Goal: Task Accomplishment & Management: Use online tool/utility

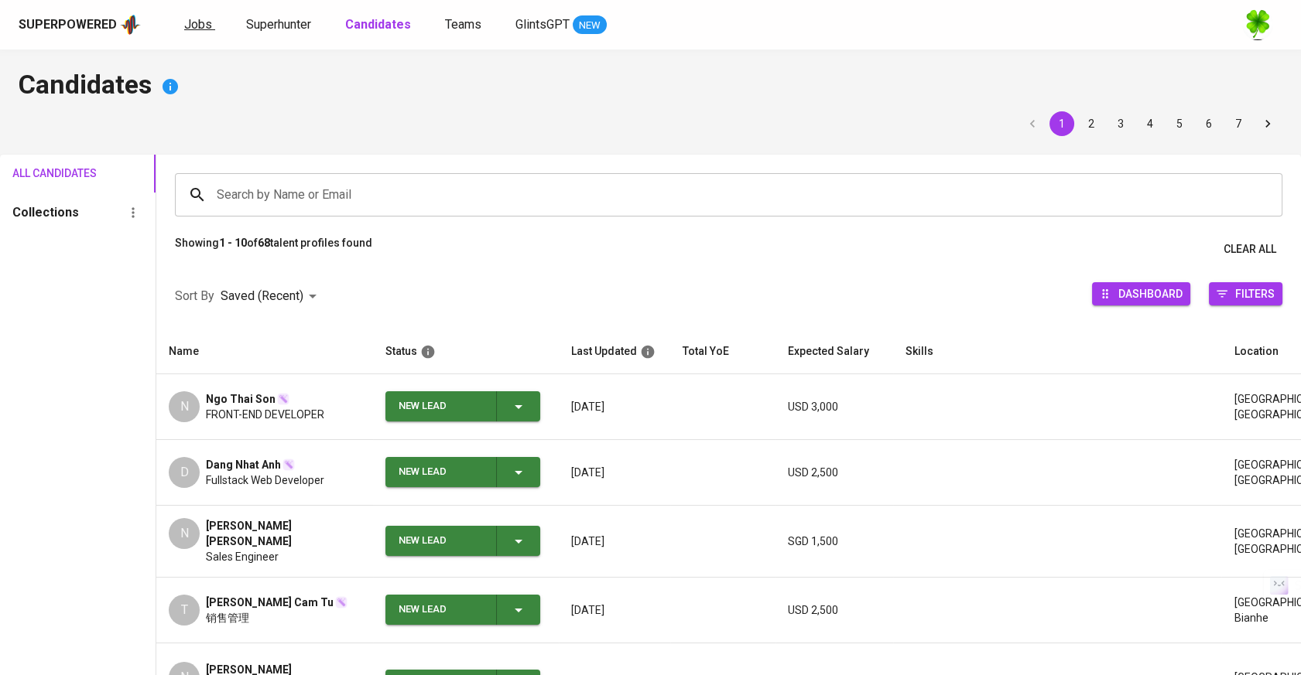
click at [207, 26] on span "Jobs" at bounding box center [198, 24] width 28 height 15
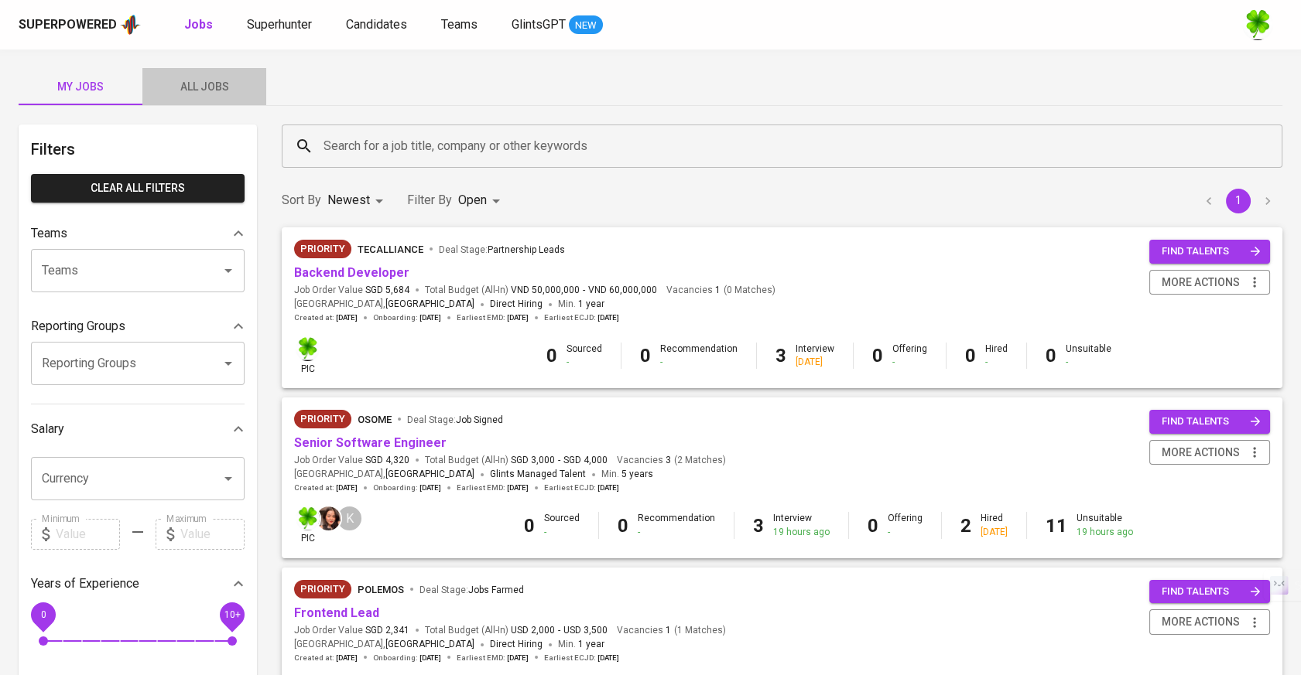
click at [228, 76] on button "All Jobs" at bounding box center [204, 86] width 124 height 37
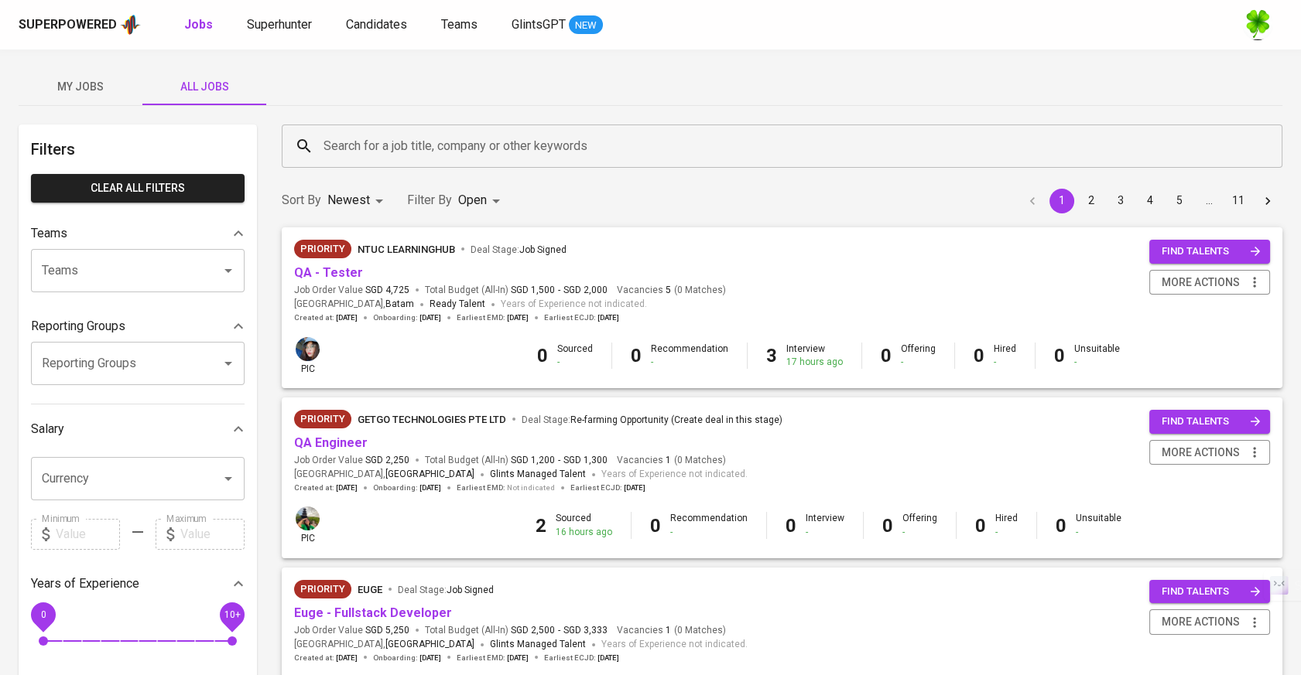
click at [397, 142] on input "Search for a job title, company or other keywords" at bounding box center [786, 146] width 932 height 29
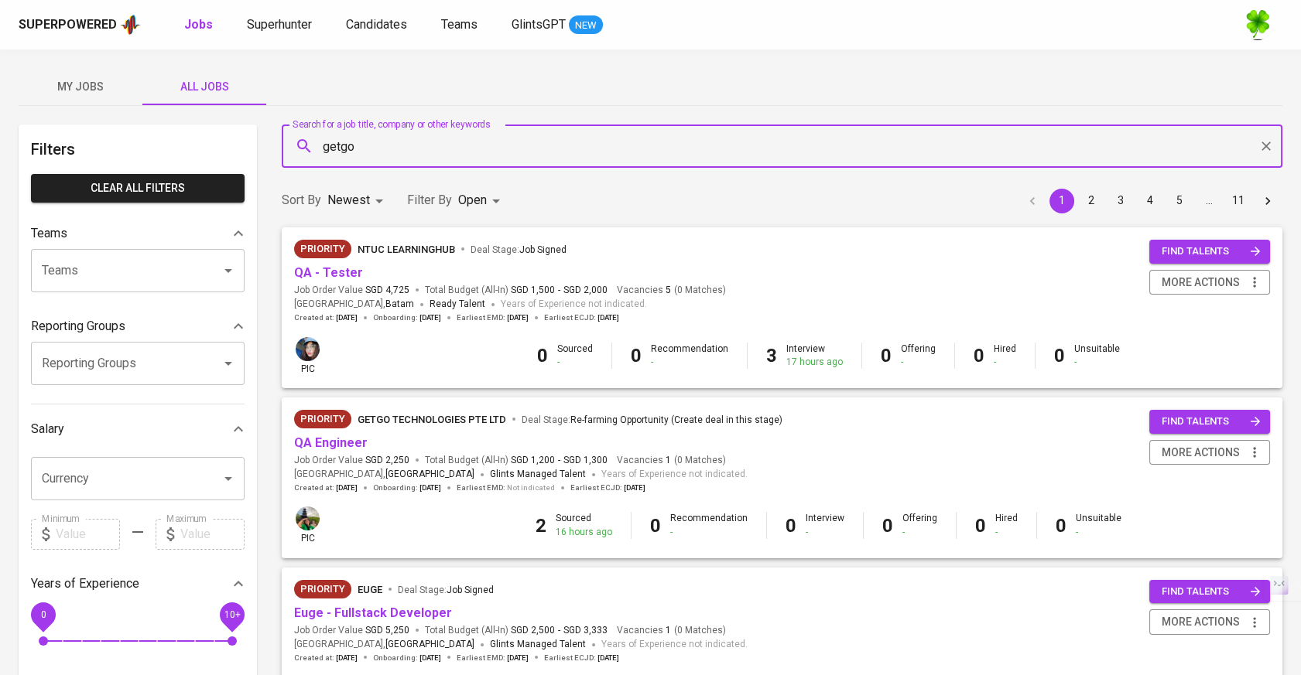
type input "getgo"
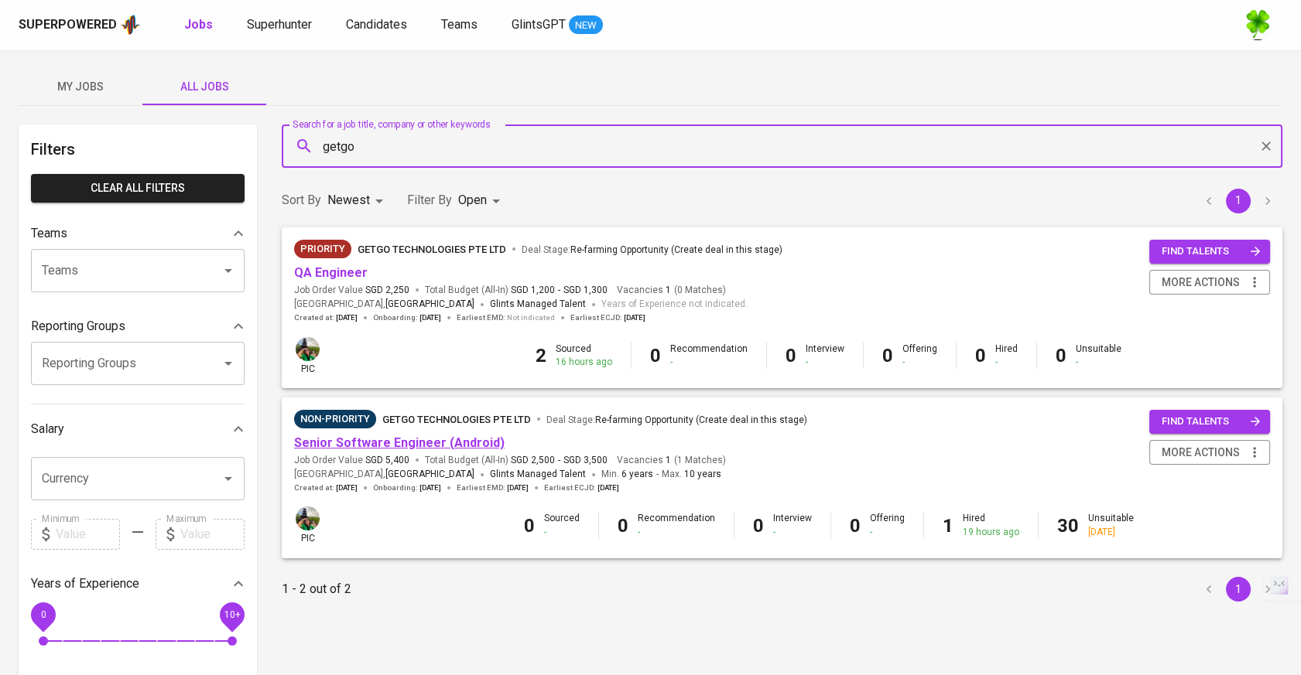
click at [347, 449] on link "Senior Software Engineer (Android)" at bounding box center [399, 443] width 210 height 15
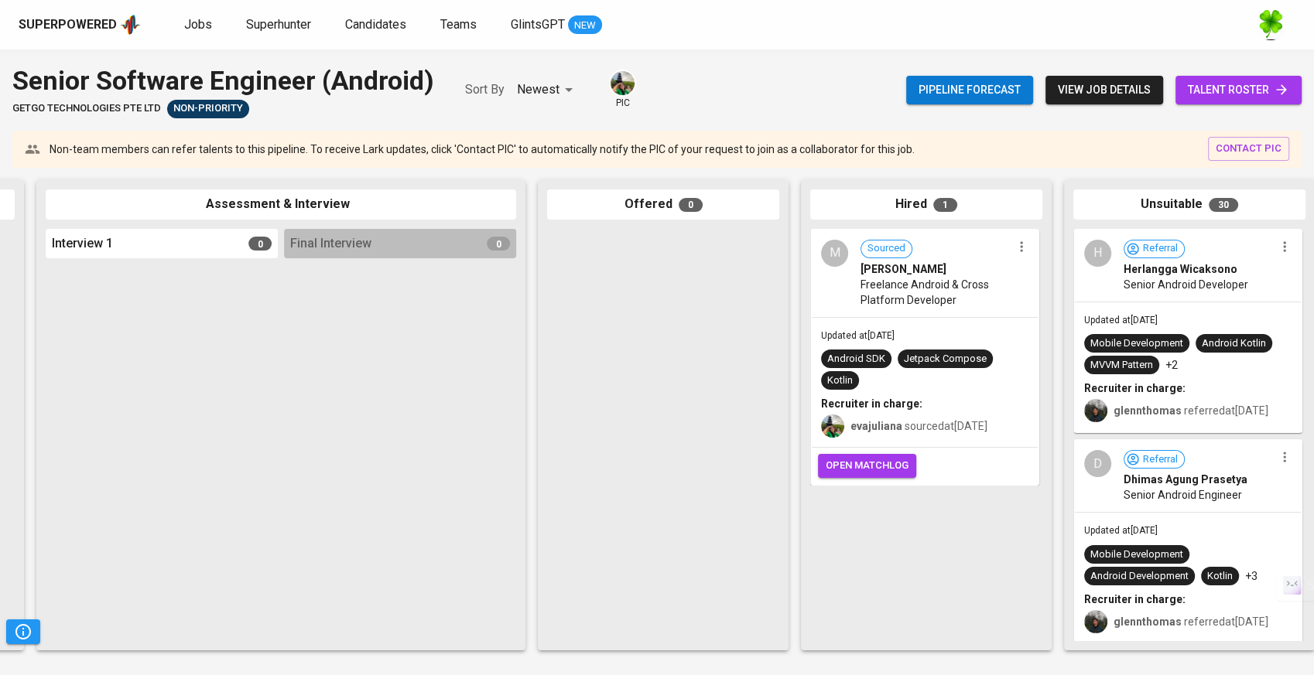
scroll to position [0, 528]
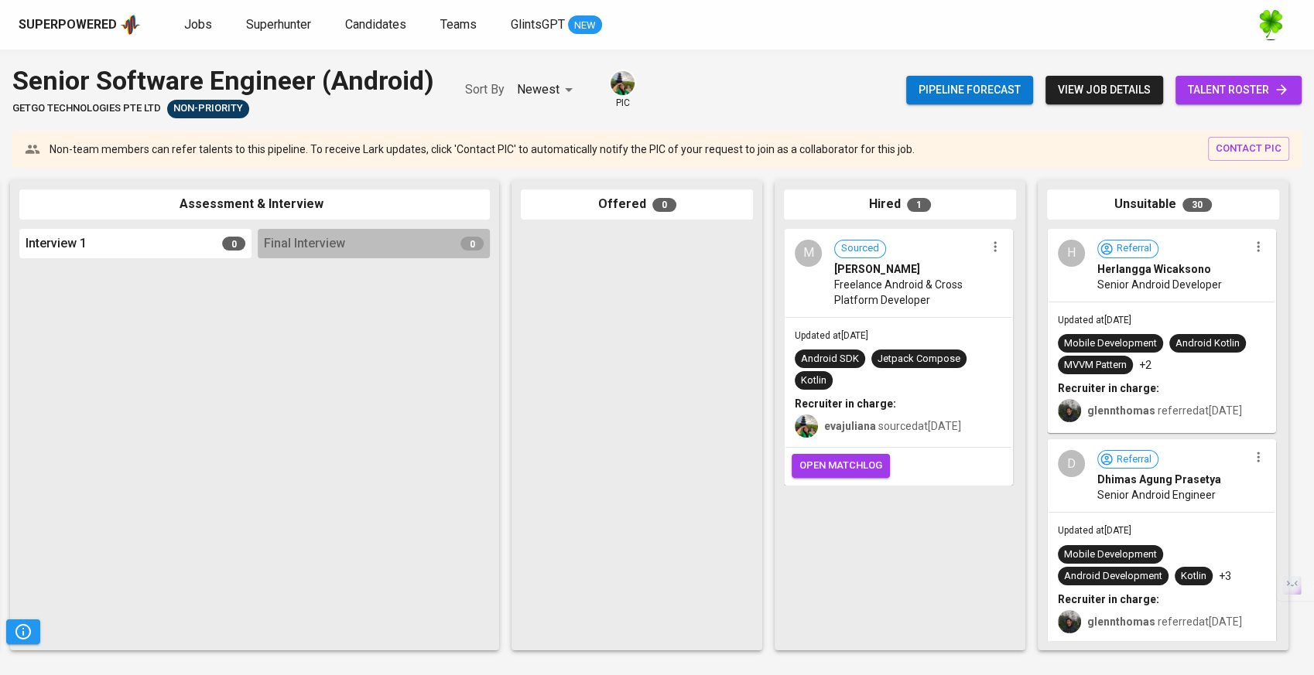
click at [968, 311] on div "M Sourced [PERSON_NAME] Freelance Android & Cross Platform Developer" at bounding box center [898, 274] width 226 height 87
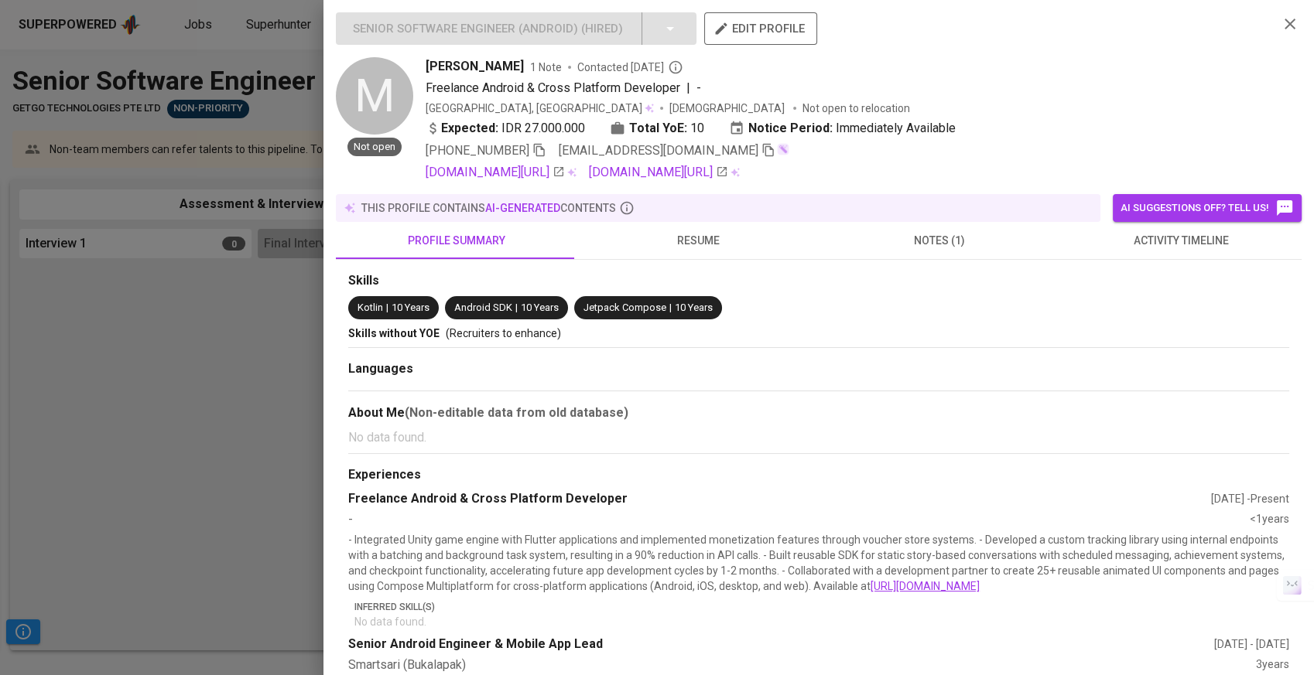
click at [199, 329] on div at bounding box center [657, 337] width 1314 height 675
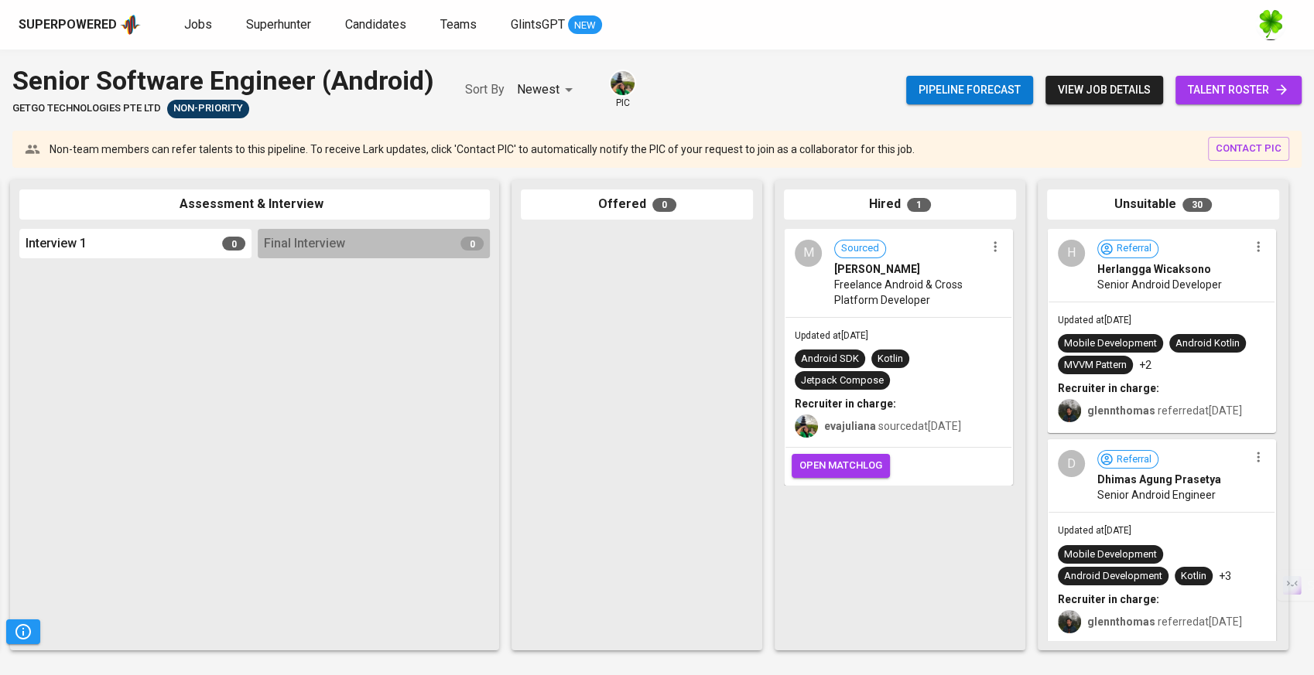
click at [948, 298] on span "Freelance Android & Cross Platform Developer" at bounding box center [909, 292] width 151 height 31
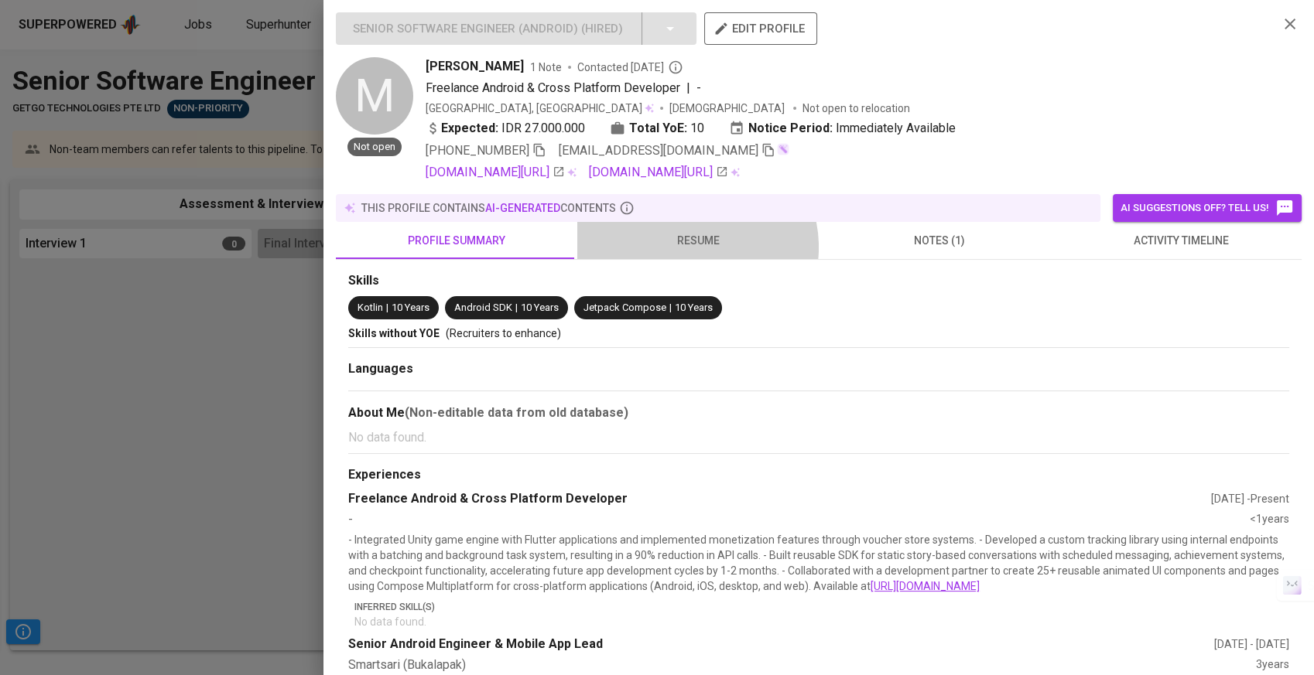
click at [693, 247] on span "resume" at bounding box center [697, 240] width 223 height 19
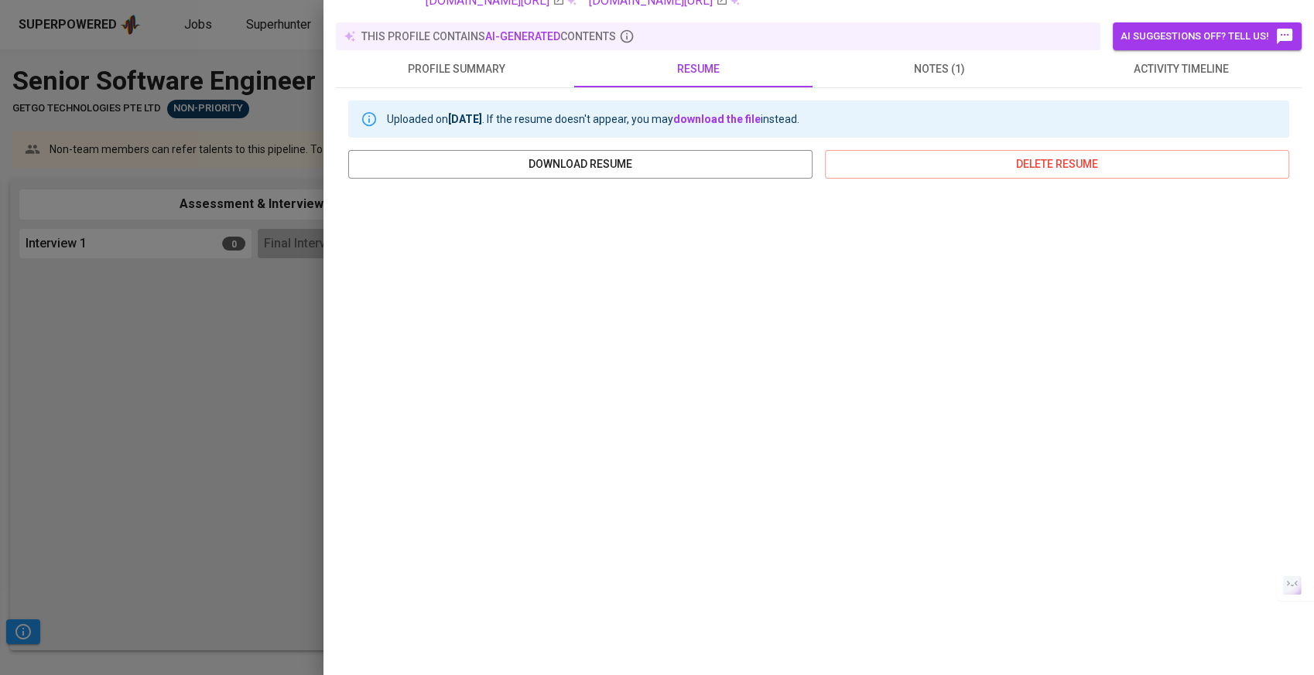
scroll to position [0, 0]
